Goal: Go to known website: Access a specific website the user already knows

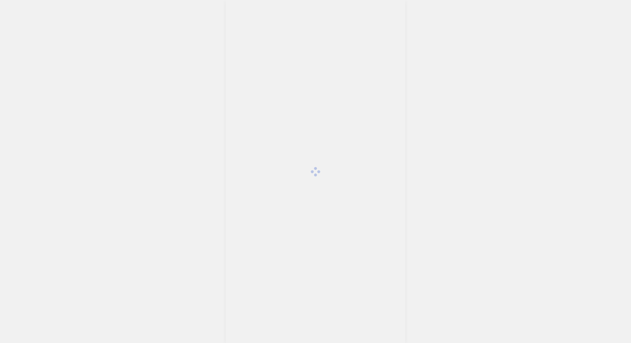
scroll to position [1830, 0]
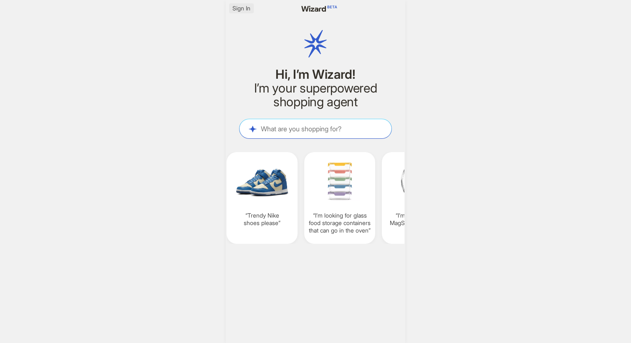
scroll to position [0, 621]
click at [242, 9] on span "Sign In" at bounding box center [241, 9] width 18 height 8
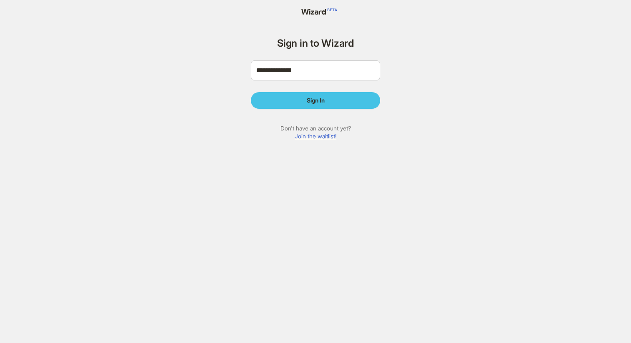
click at [296, 97] on button "Sign In" at bounding box center [315, 100] width 129 height 17
